Goal: Task Accomplishment & Management: Manage account settings

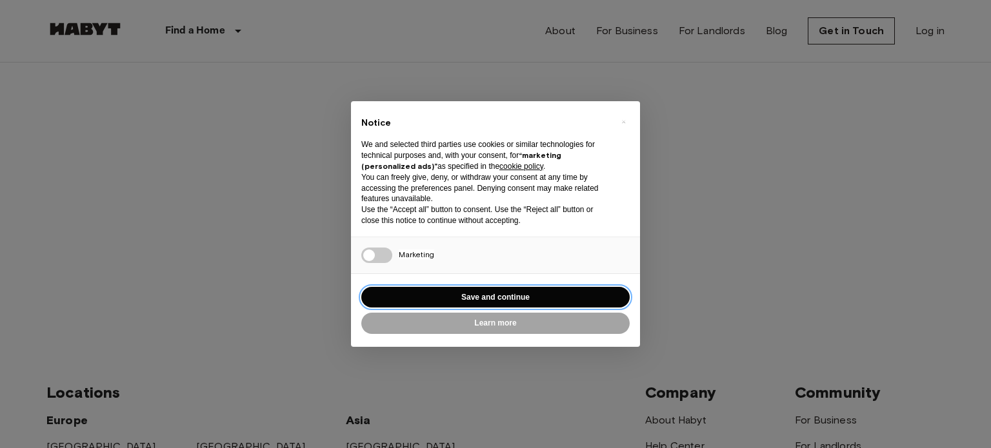
click at [497, 300] on button "Save and continue" at bounding box center [495, 297] width 268 height 21
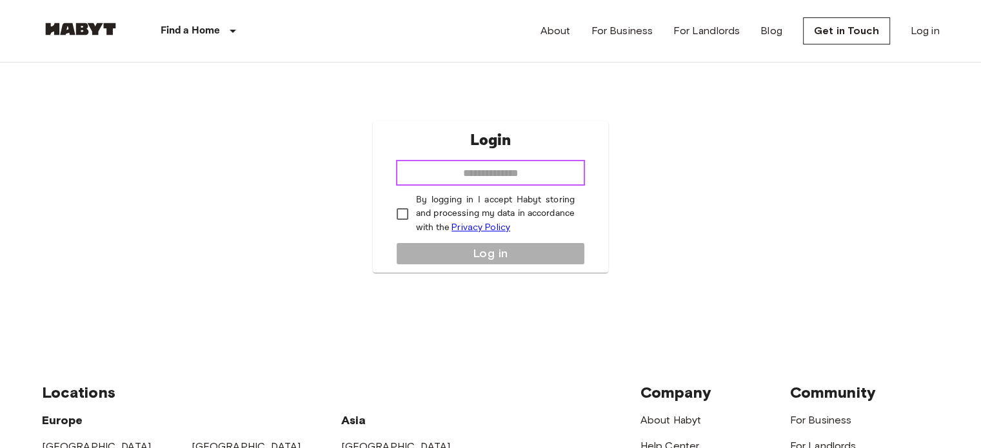
click at [472, 175] on input "email" at bounding box center [490, 173] width 189 height 26
type input "**********"
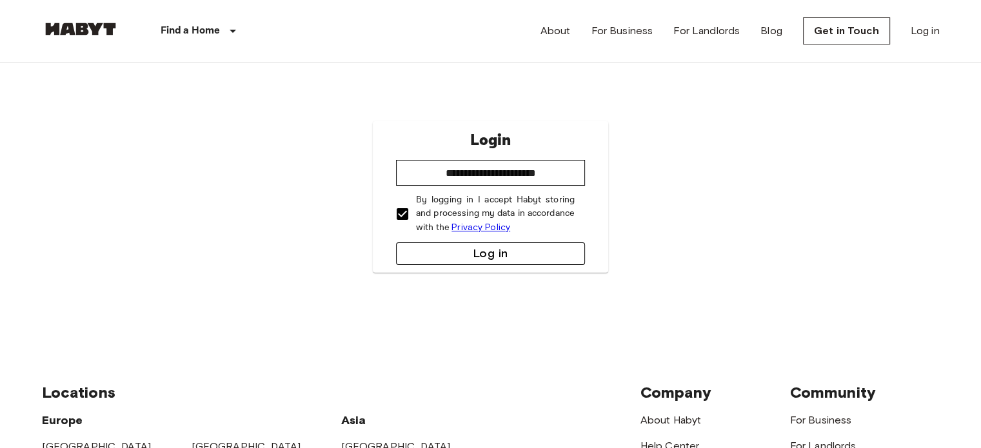
click at [473, 245] on button "Log in" at bounding box center [490, 254] width 189 height 23
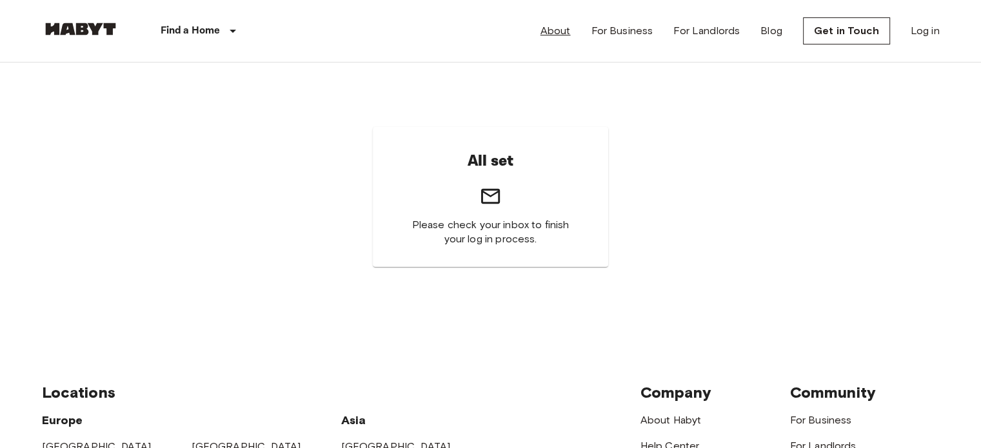
click at [550, 29] on link "About" at bounding box center [556, 30] width 30 height 15
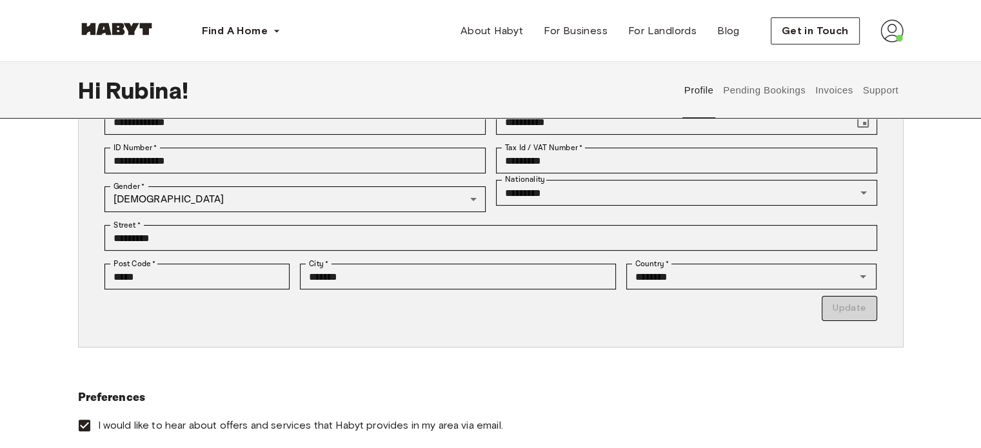
click at [894, 30] on img at bounding box center [892, 30] width 23 height 23
drag, startPoint x: 853, startPoint y: 61, endPoint x: 846, endPoint y: 64, distance: 8.2
click at [853, 61] on span "Profile" at bounding box center [853, 60] width 32 height 15
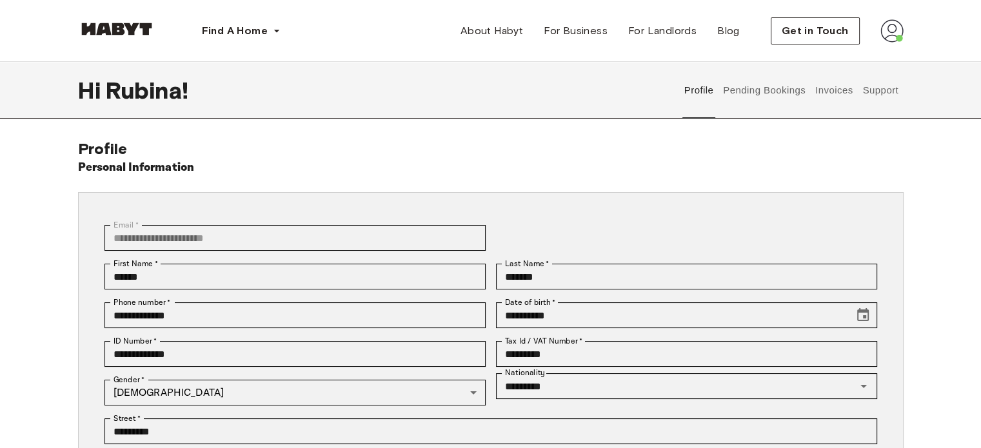
click at [783, 88] on button "Pending Bookings" at bounding box center [765, 90] width 86 height 57
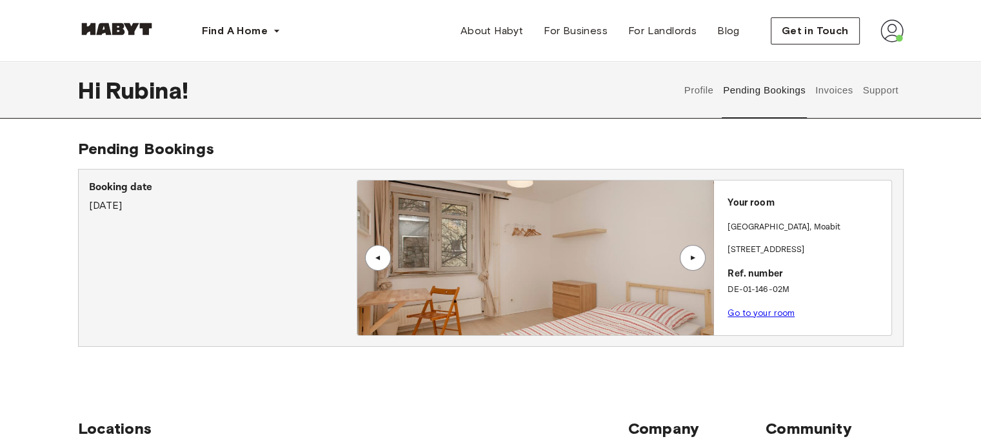
click at [833, 87] on button "Invoices" at bounding box center [833, 90] width 41 height 57
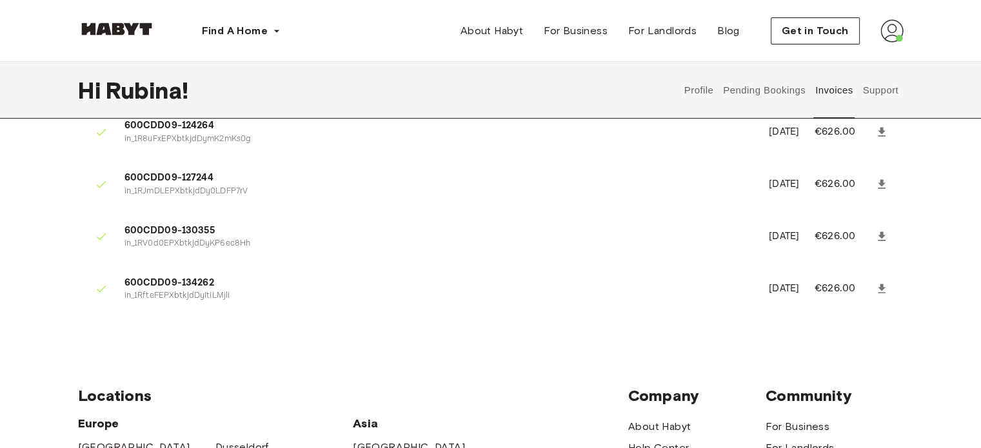
scroll to position [323, 0]
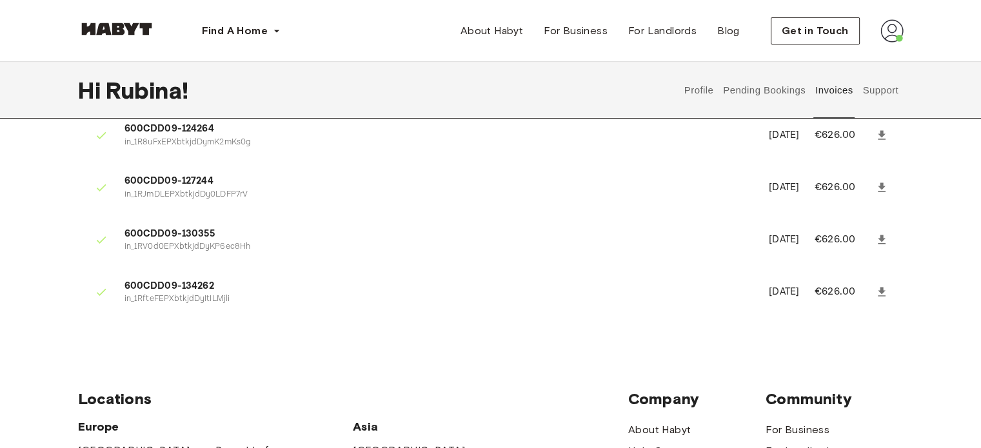
click at [889, 90] on button "Support" at bounding box center [880, 90] width 39 height 57
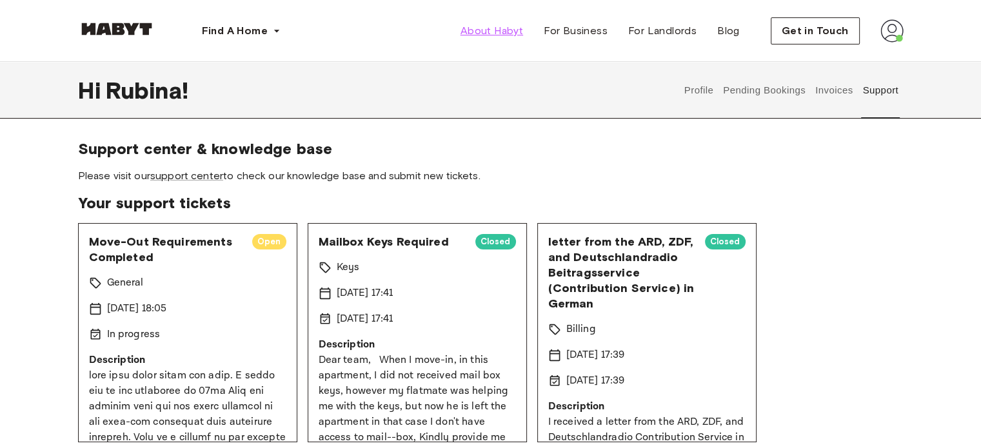
click at [510, 38] on span "About Habyt" at bounding box center [492, 30] width 63 height 15
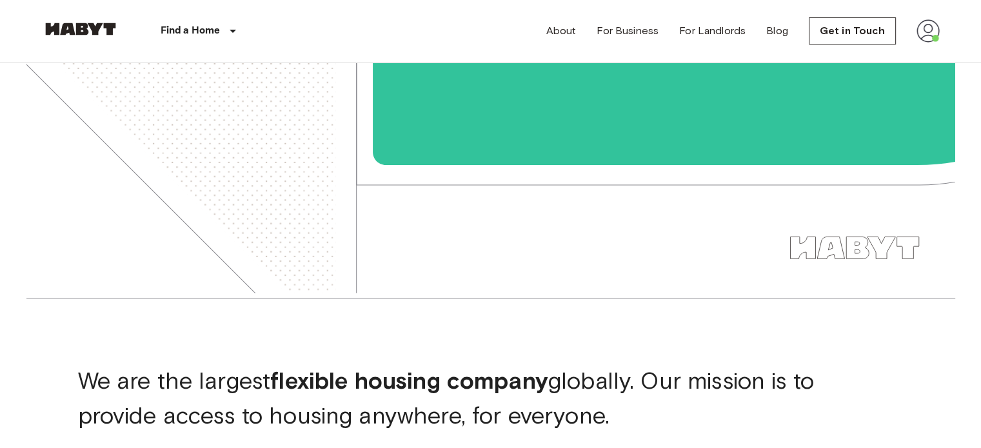
scroll to position [194, 0]
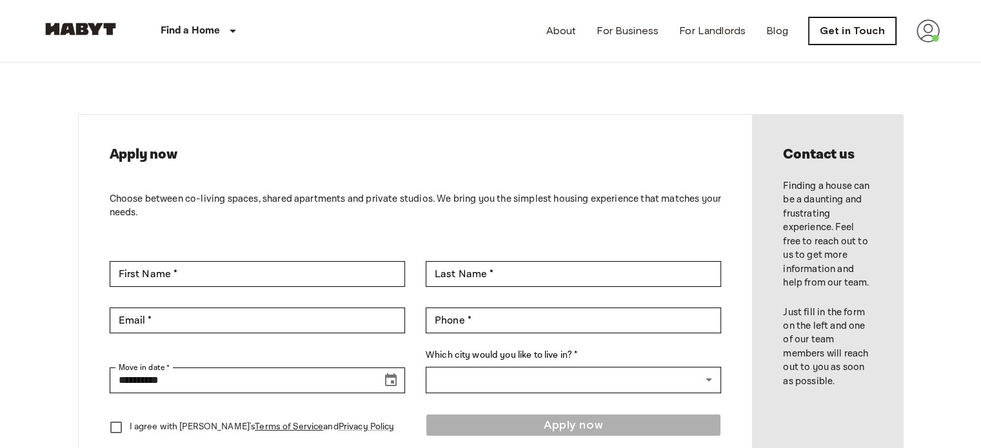
click at [830, 26] on link "Get in Touch" at bounding box center [852, 30] width 87 height 27
click at [926, 35] on img at bounding box center [928, 30] width 23 height 23
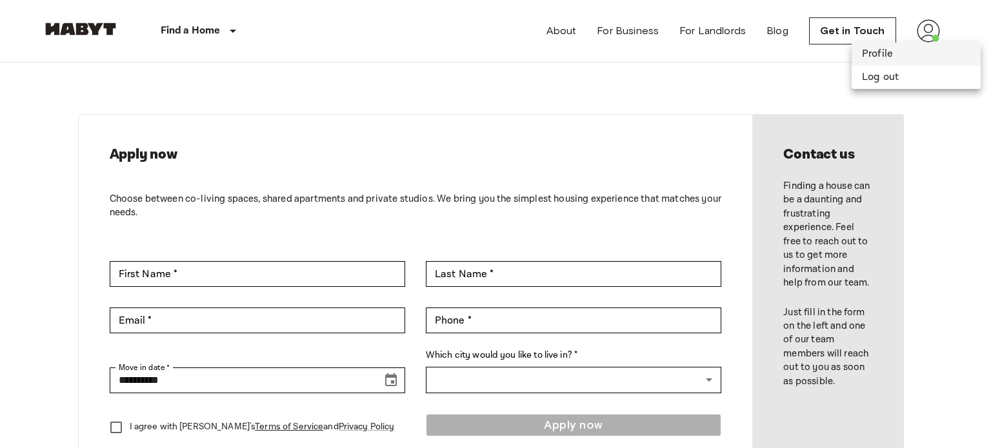
click at [872, 57] on li "Profile" at bounding box center [916, 54] width 129 height 23
